Goal: Information Seeking & Learning: Stay updated

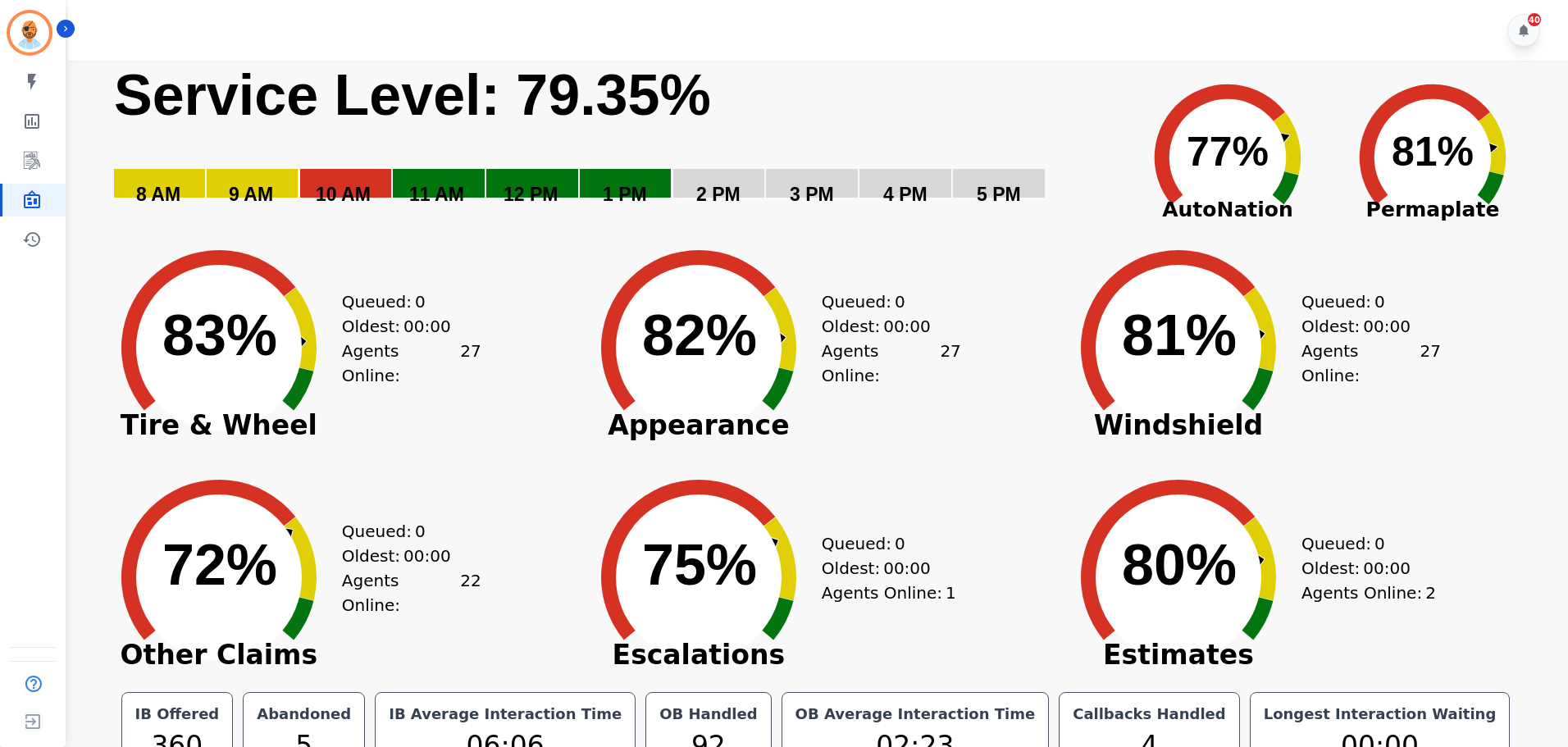
scroll to position [37, 0]
